Goal: Navigation & Orientation: Find specific page/section

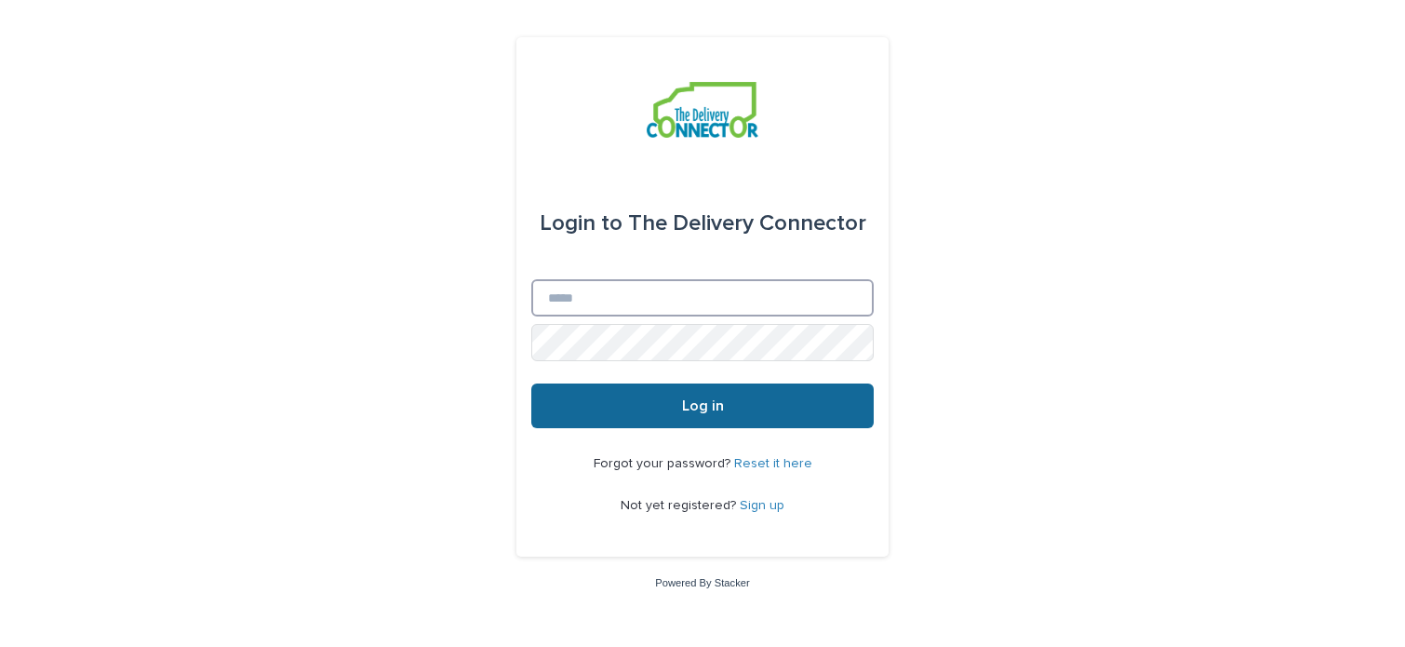
type input "**********"
click at [681, 419] on button "Log in" at bounding box center [702, 405] width 342 height 45
